Goal: Find contact information: Find contact information

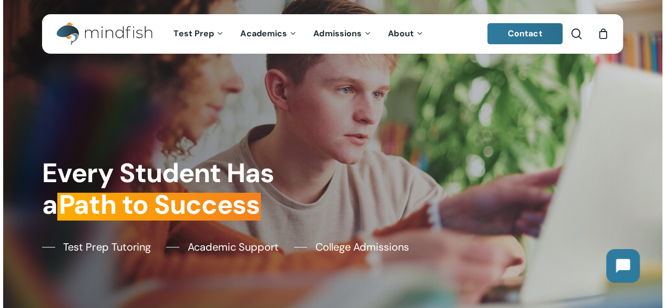
click at [519, 34] on span "Contact" at bounding box center [525, 33] width 35 height 11
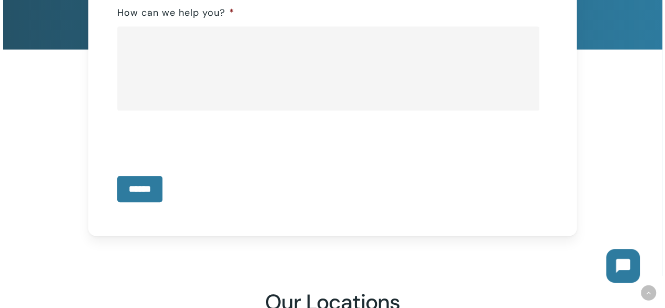
scroll to position [275, 0]
